Goal: Task Accomplishment & Management: Use online tool/utility

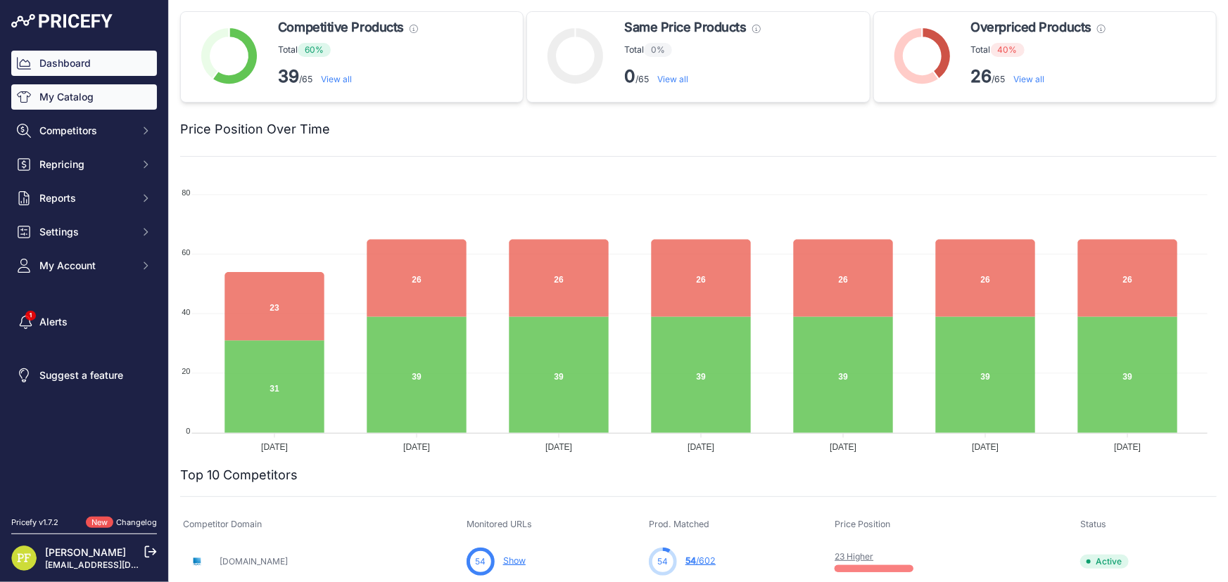
click at [97, 91] on link "My Catalog" at bounding box center [84, 96] width 146 height 25
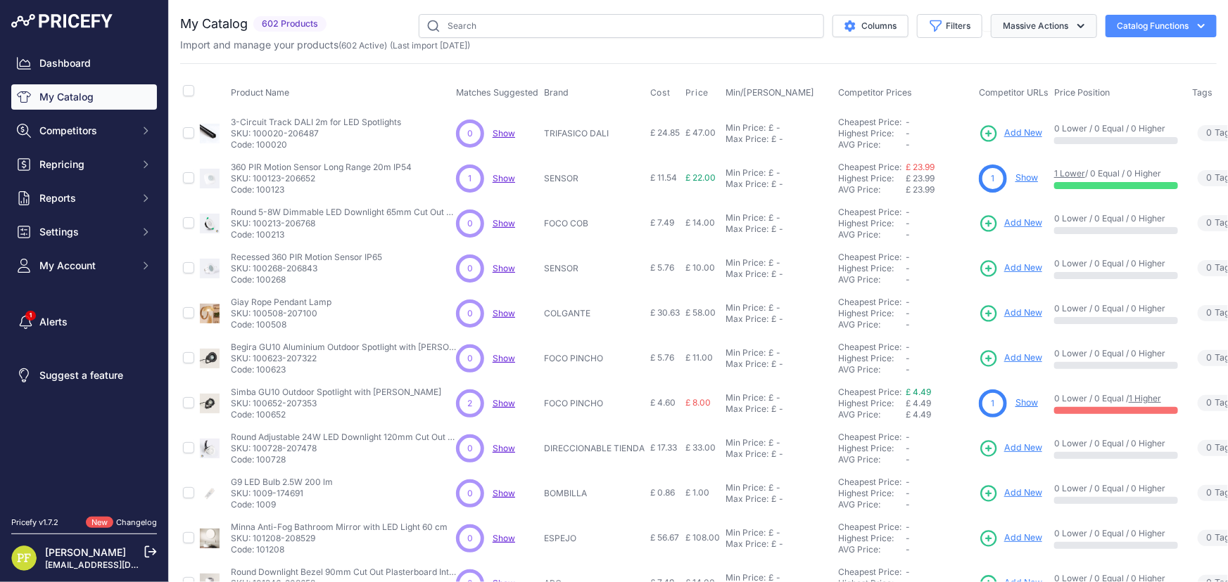
click at [1063, 34] on button "Massive Actions" at bounding box center [1043, 26] width 106 height 24
click at [1164, 27] on button "Catalog Functions" at bounding box center [1160, 26] width 111 height 23
click at [1142, 50] on span "Import Additional Info" at bounding box center [1134, 55] width 86 height 11
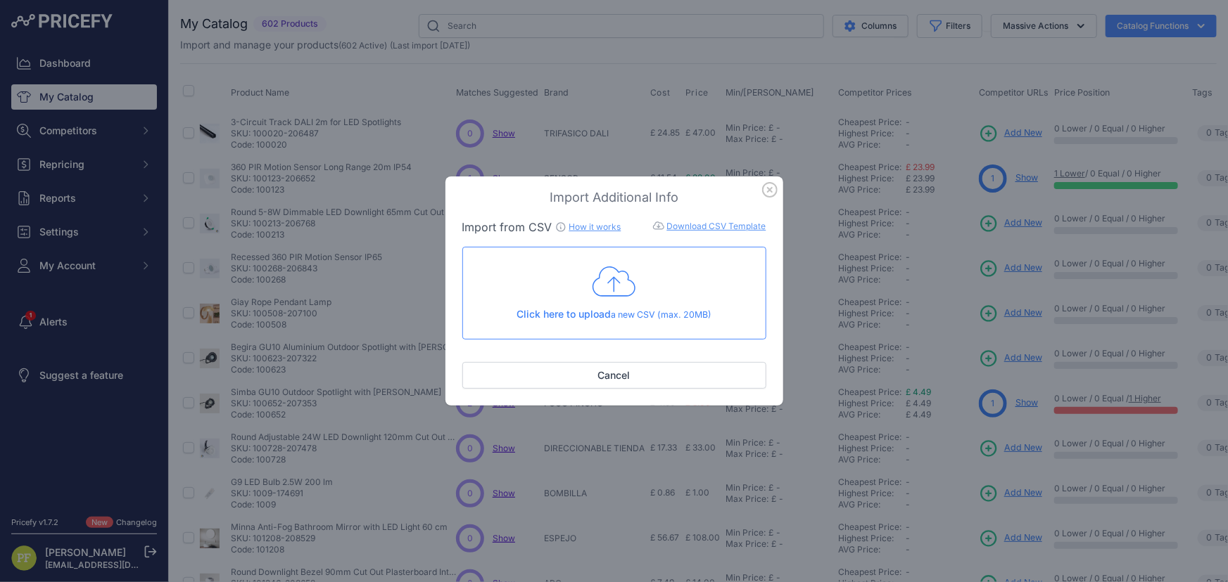
click at [769, 191] on icon "button" at bounding box center [769, 189] width 15 height 15
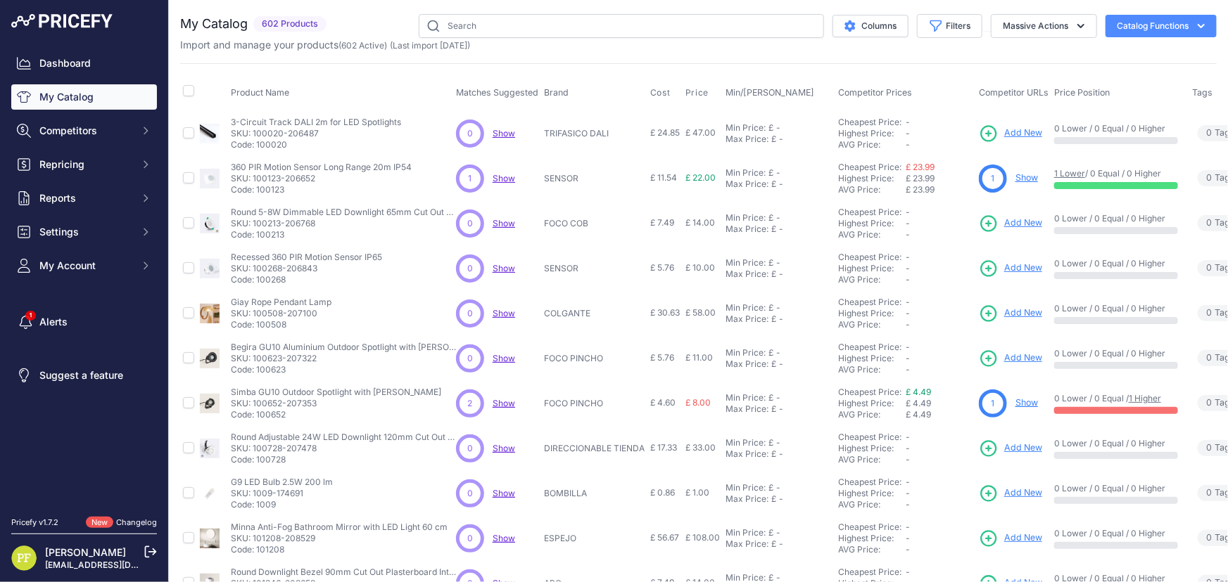
click at [815, 39] on div "Import and manage your products ( 602 Active ) (Last import 11 Days ago)" at bounding box center [698, 45] width 1036 height 14
click at [113, 100] on link "My Catalog" at bounding box center [84, 96] width 146 height 25
click at [146, 556] on icon at bounding box center [151, 552] width 11 height 11
